Goal: Find specific page/section

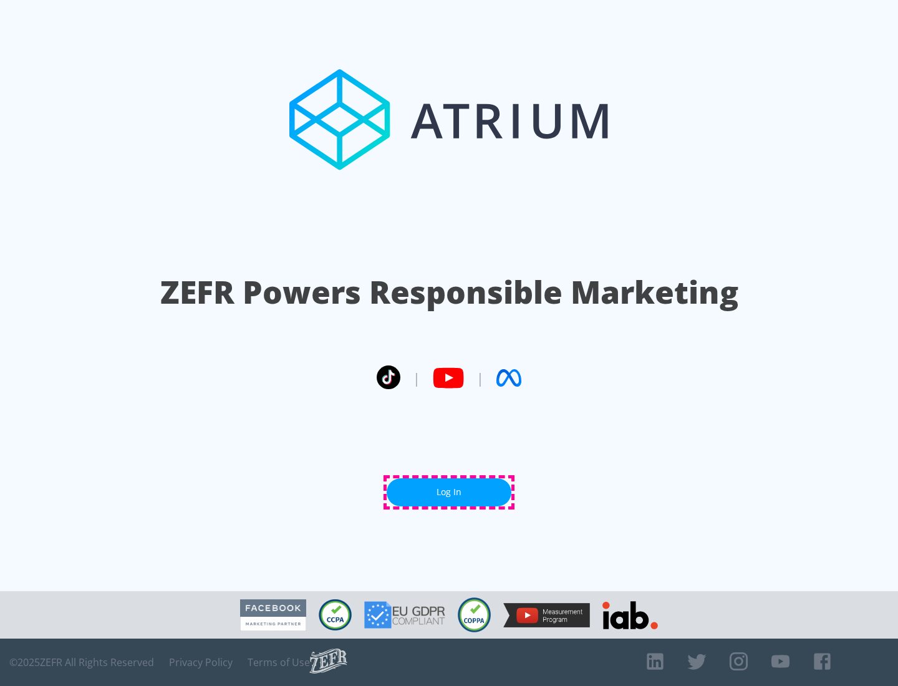
click at [449, 492] on link "Log In" at bounding box center [449, 493] width 125 height 28
